Goal: Find specific page/section: Find specific page/section

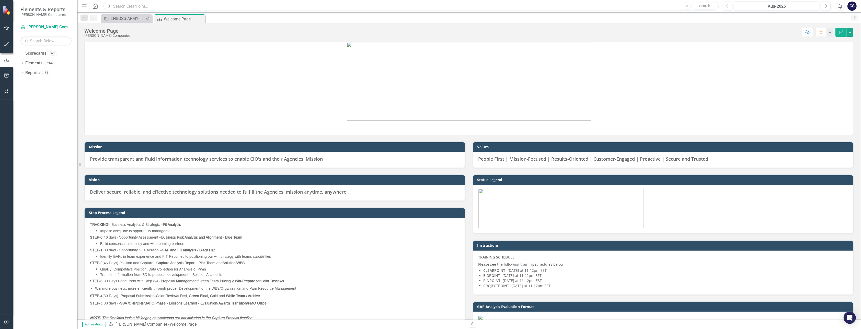
click at [141, 6] on input "text" at bounding box center [410, 6] width 615 height 9
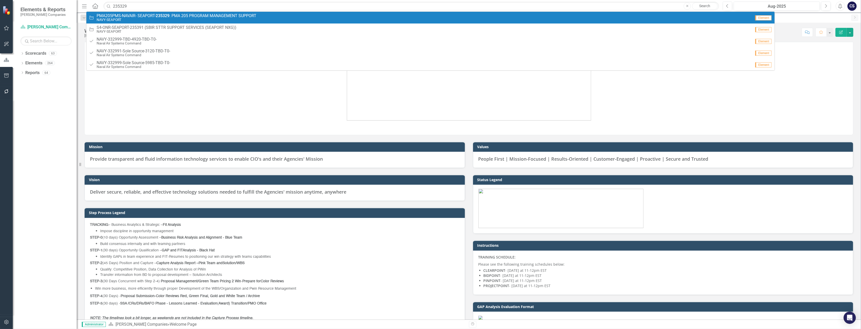
click at [132, 16] on span "PMA205PMS-NAVAIR- SEAPORT- 235329 : PMA 205 PROGRAM MANAGEMENT SUPPORT" at bounding box center [177, 16] width 160 height 5
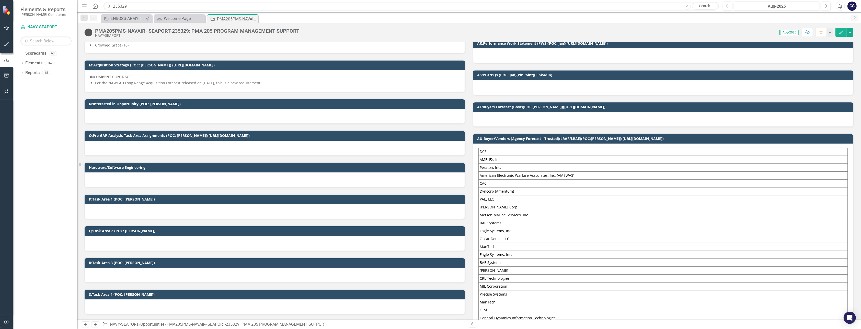
scroll to position [234, 0]
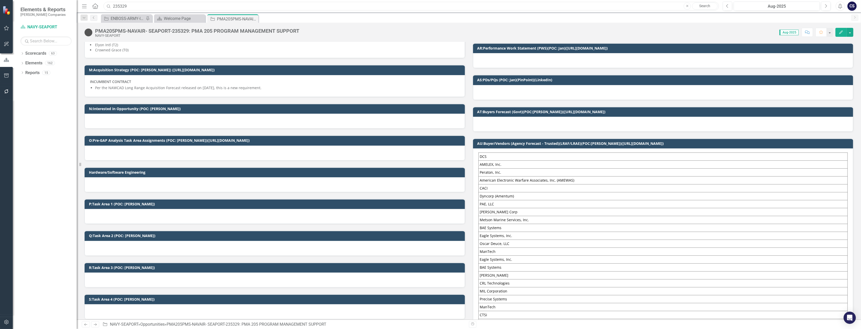
click at [126, 6] on input "235329" at bounding box center [410, 6] width 615 height 9
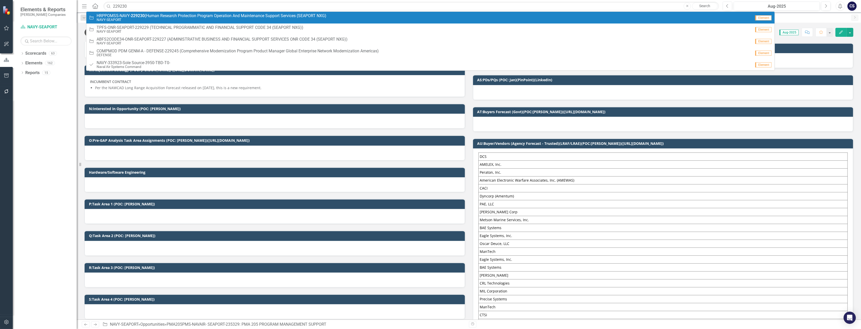
click at [130, 17] on span "HRPPOMSS-NAVY- 229230 (Human Research Protection Program Operation And Maintena…" at bounding box center [212, 16] width 230 height 5
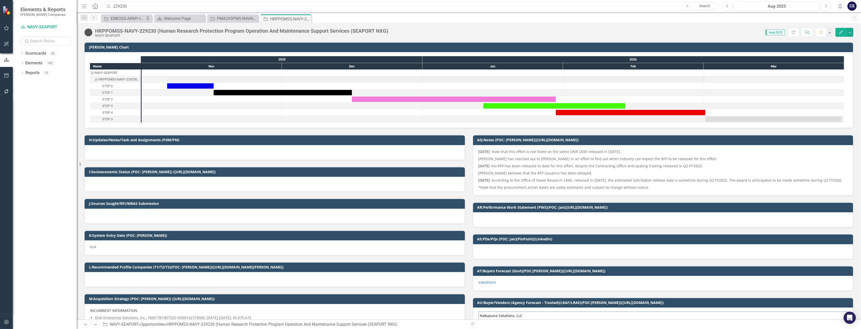
click at [134, 6] on input "229230" at bounding box center [410, 6] width 615 height 9
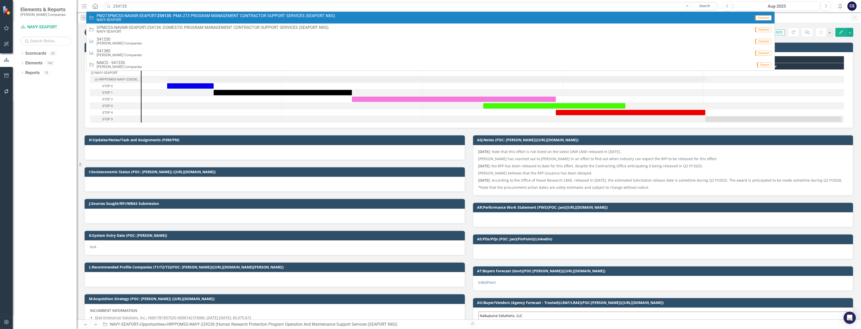
click at [135, 14] on span "PM273PMCSS-NAVAIR-SEAPORT- 254135 : PMA 273 PROGRAM MANAGEMENT CONTRACTOR SUPPO…" at bounding box center [216, 16] width 239 height 5
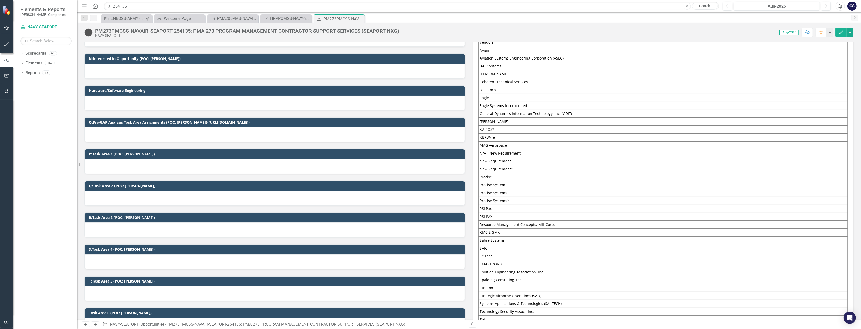
scroll to position [343, 0]
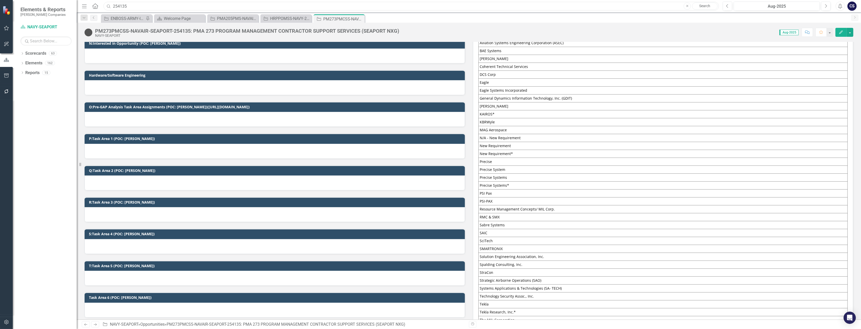
click at [130, 6] on input "254135" at bounding box center [410, 6] width 615 height 9
click at [135, 6] on input "254135" at bounding box center [410, 6] width 615 height 9
click at [135, 6] on input "2" at bounding box center [410, 6] width 615 height 9
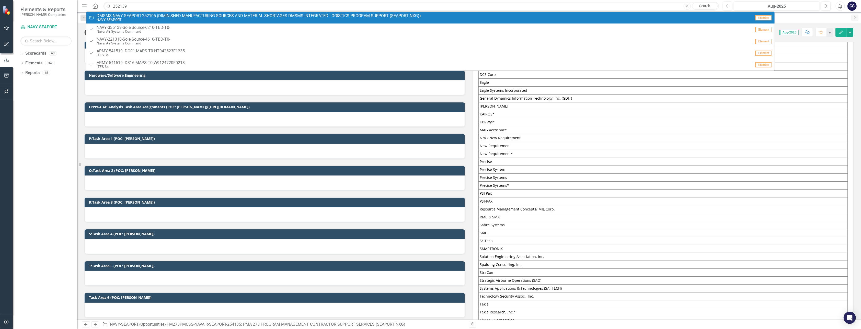
click at [134, 15] on span "DMSMS-NAVY-SEAPORT-252105 (DIMINISHED MANUFACTURING SOURCES AND MATERIAL SHORTA…" at bounding box center [259, 16] width 324 height 5
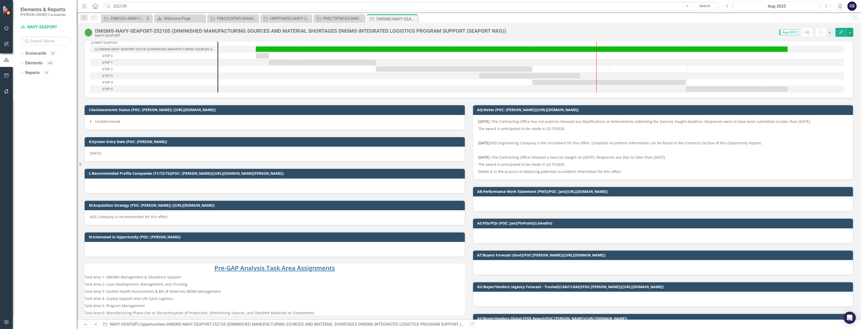
scroll to position [40, 0]
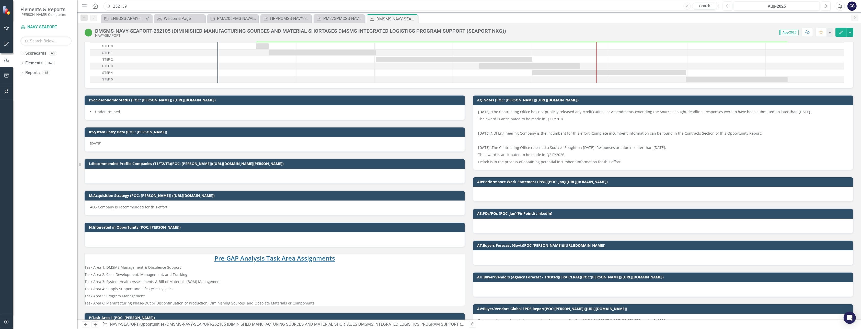
click at [130, 6] on input "252139" at bounding box center [410, 6] width 615 height 9
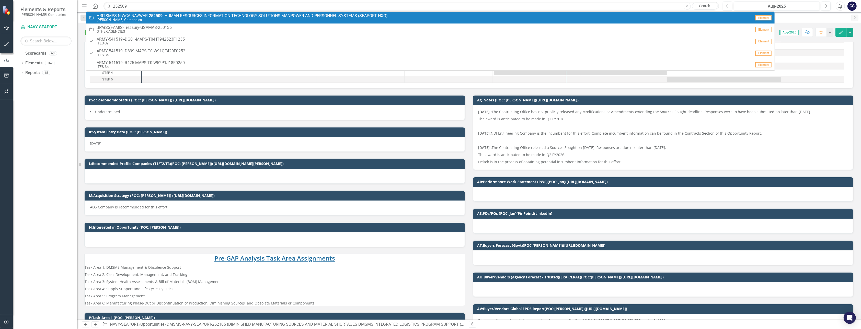
click at [133, 18] on small "[PERSON_NAME] Companies" at bounding box center [242, 20] width 291 height 4
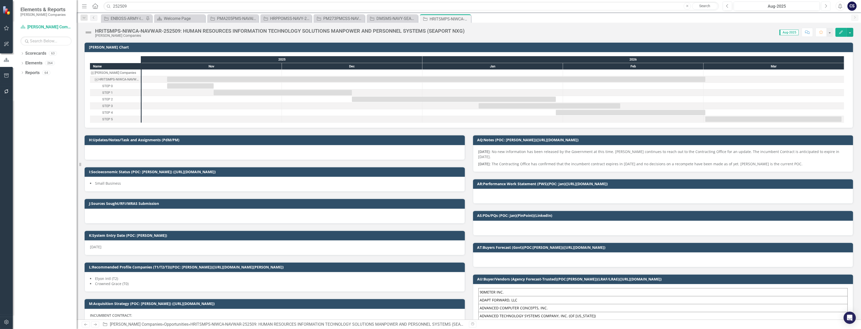
click at [826, 6] on icon "Next" at bounding box center [825, 6] width 3 height 5
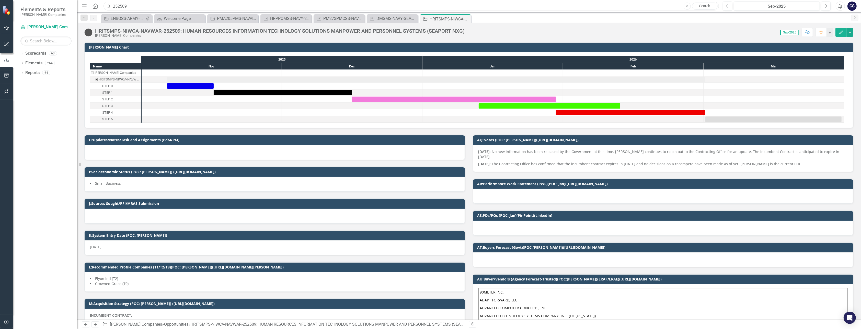
click at [126, 6] on input "252509" at bounding box center [410, 6] width 615 height 9
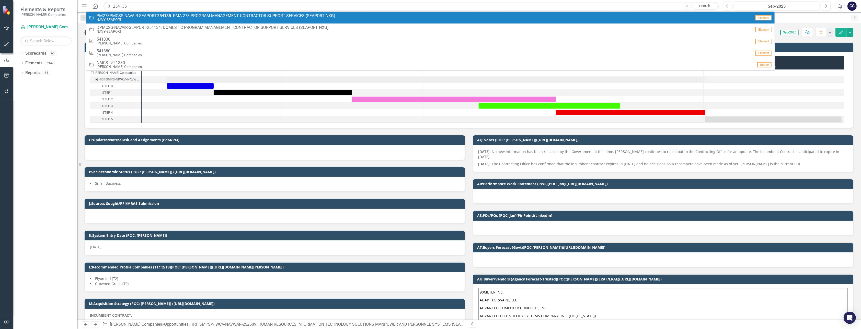
click at [142, 15] on span "PM273PMCSS-NAVAIR-SEAPORT- 254135 : PMA 273 PROGRAM MANAGEMENT CONTRACTOR SUPPO…" at bounding box center [216, 16] width 239 height 5
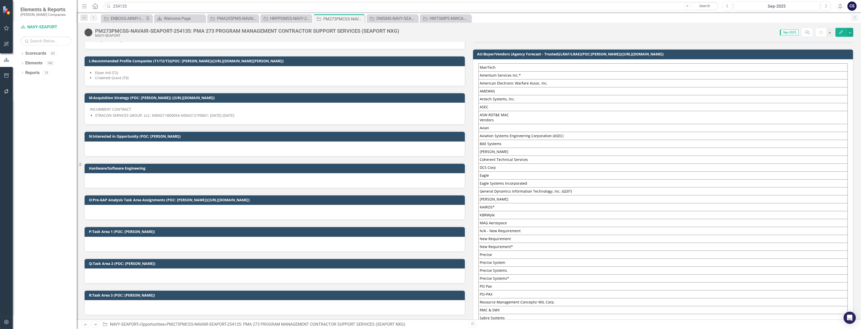
scroll to position [252, 0]
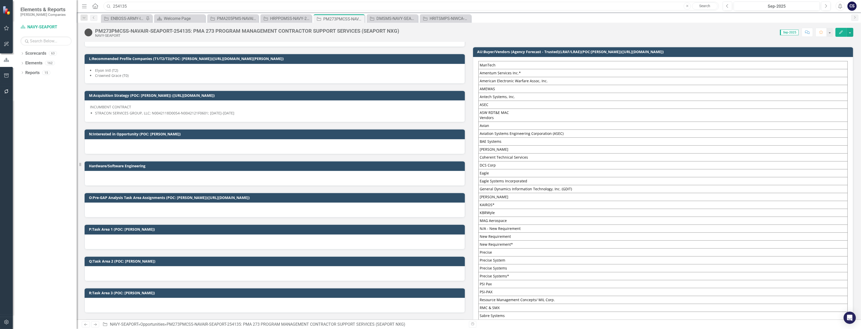
click at [144, 7] on input "254135" at bounding box center [410, 6] width 615 height 9
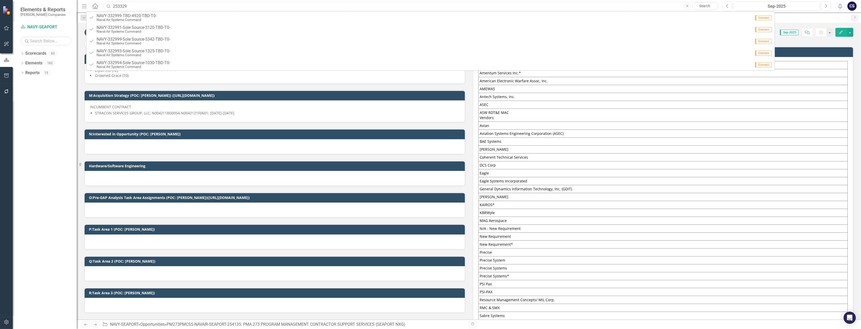
click at [119, 6] on input "253329" at bounding box center [410, 6] width 615 height 9
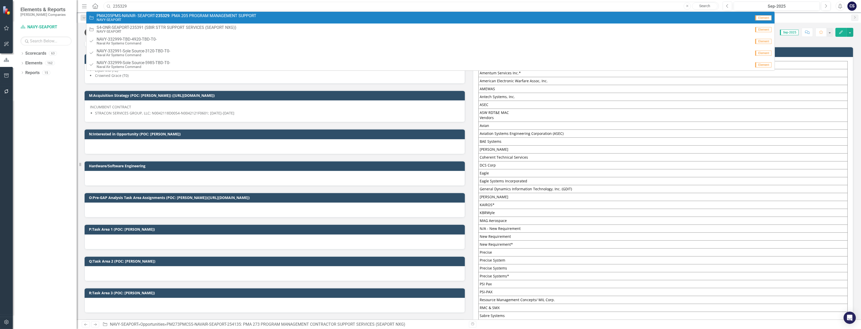
type input "235329"
click at [122, 18] on small "NAVY-SEAPORT" at bounding box center [177, 20] width 160 height 4
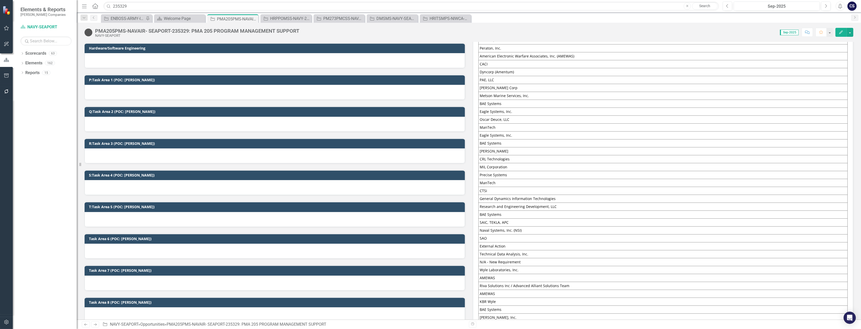
scroll to position [357, 0]
